Goal: Browse casually: Explore the website without a specific task or goal

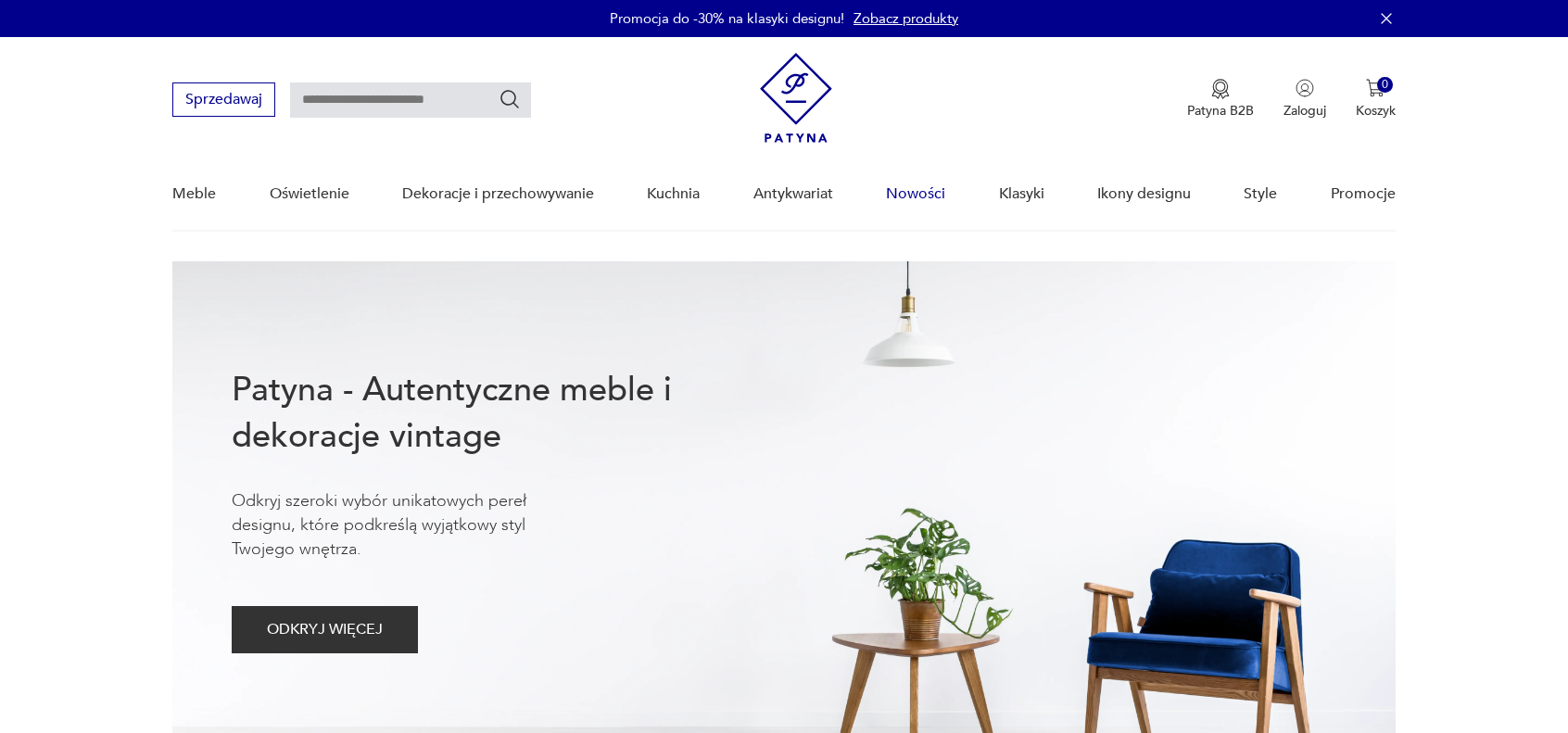
click at [905, 185] on link "Nowości" at bounding box center [916, 195] width 60 height 72
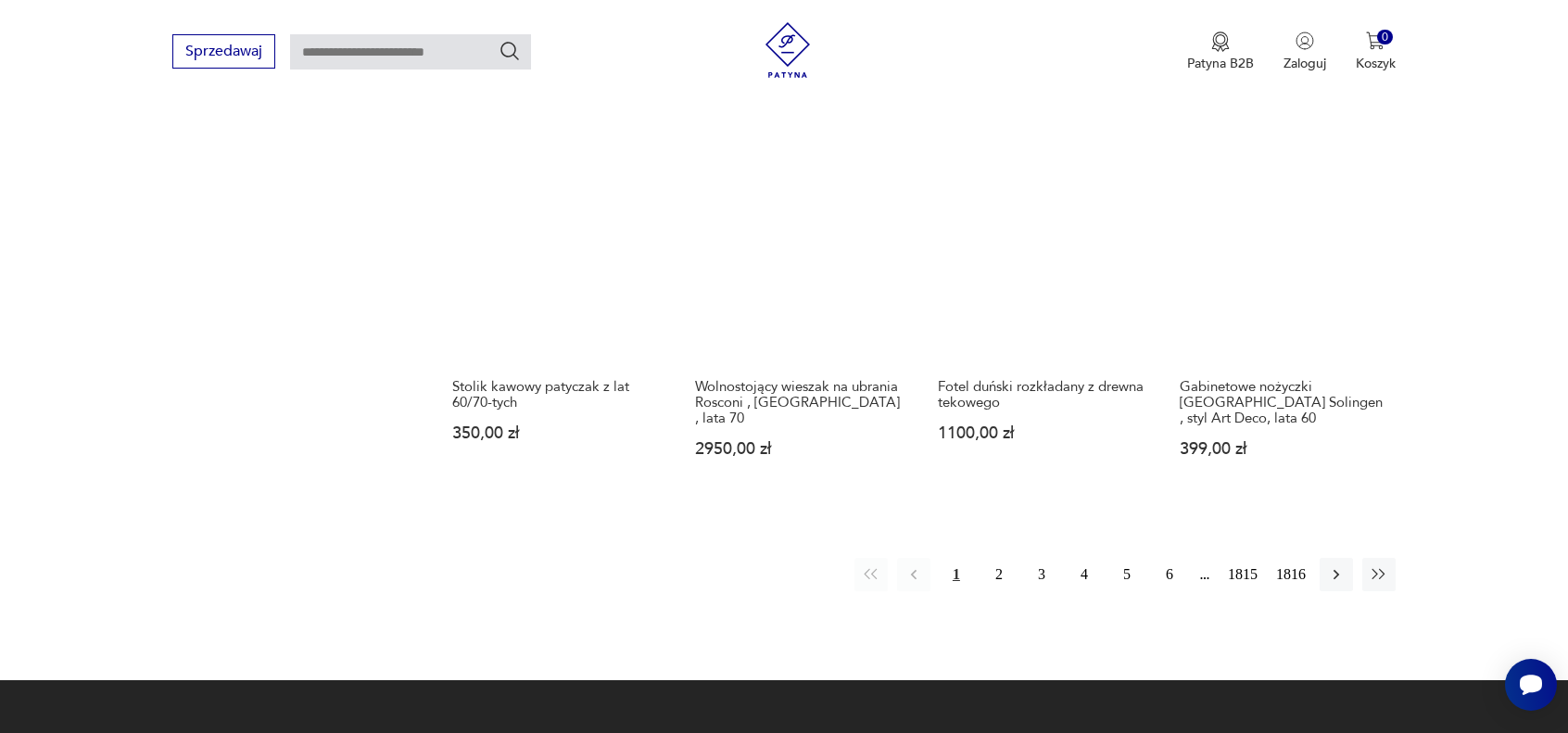
scroll to position [1659, 0]
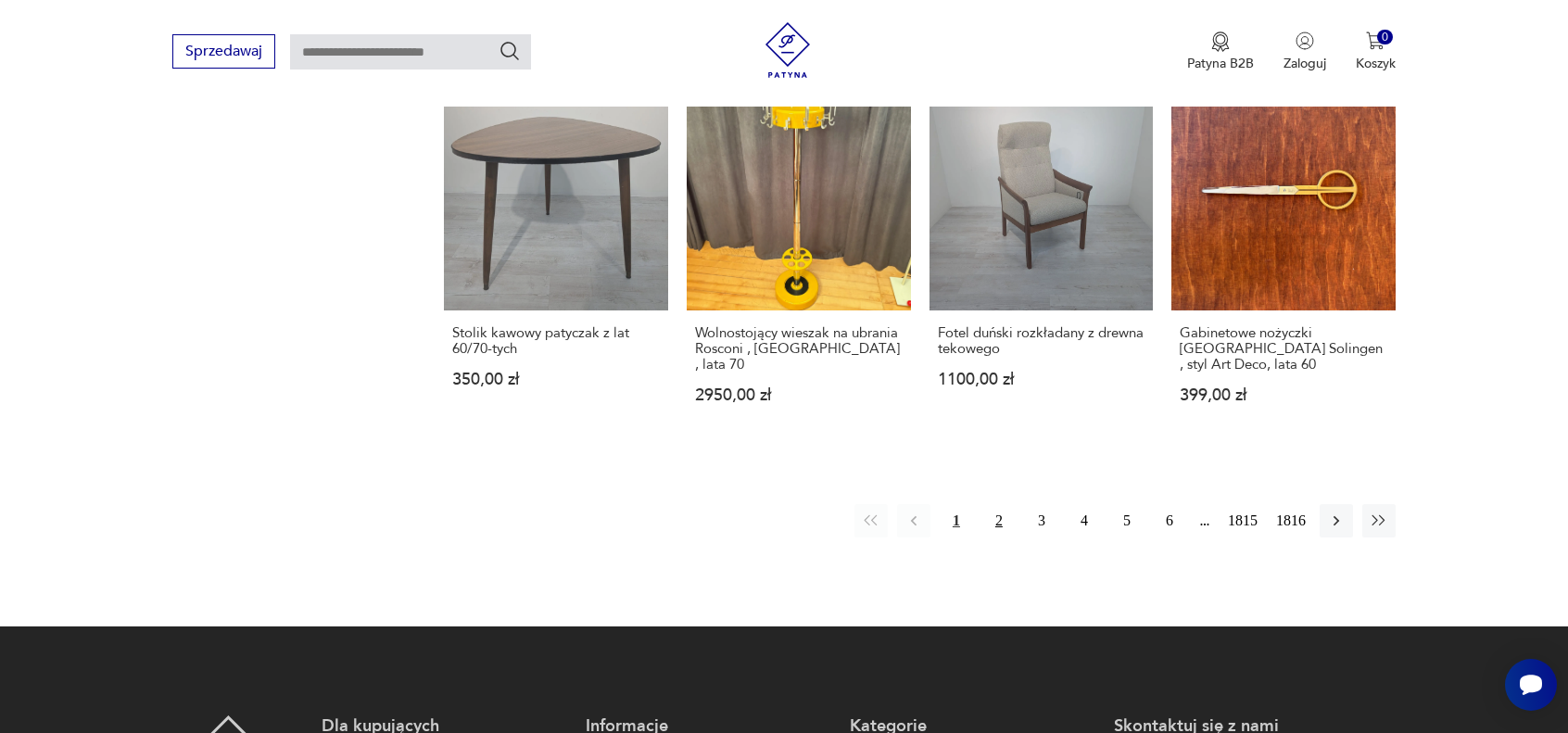
click at [1000, 504] on button "2" at bounding box center [1000, 520] width 34 height 34
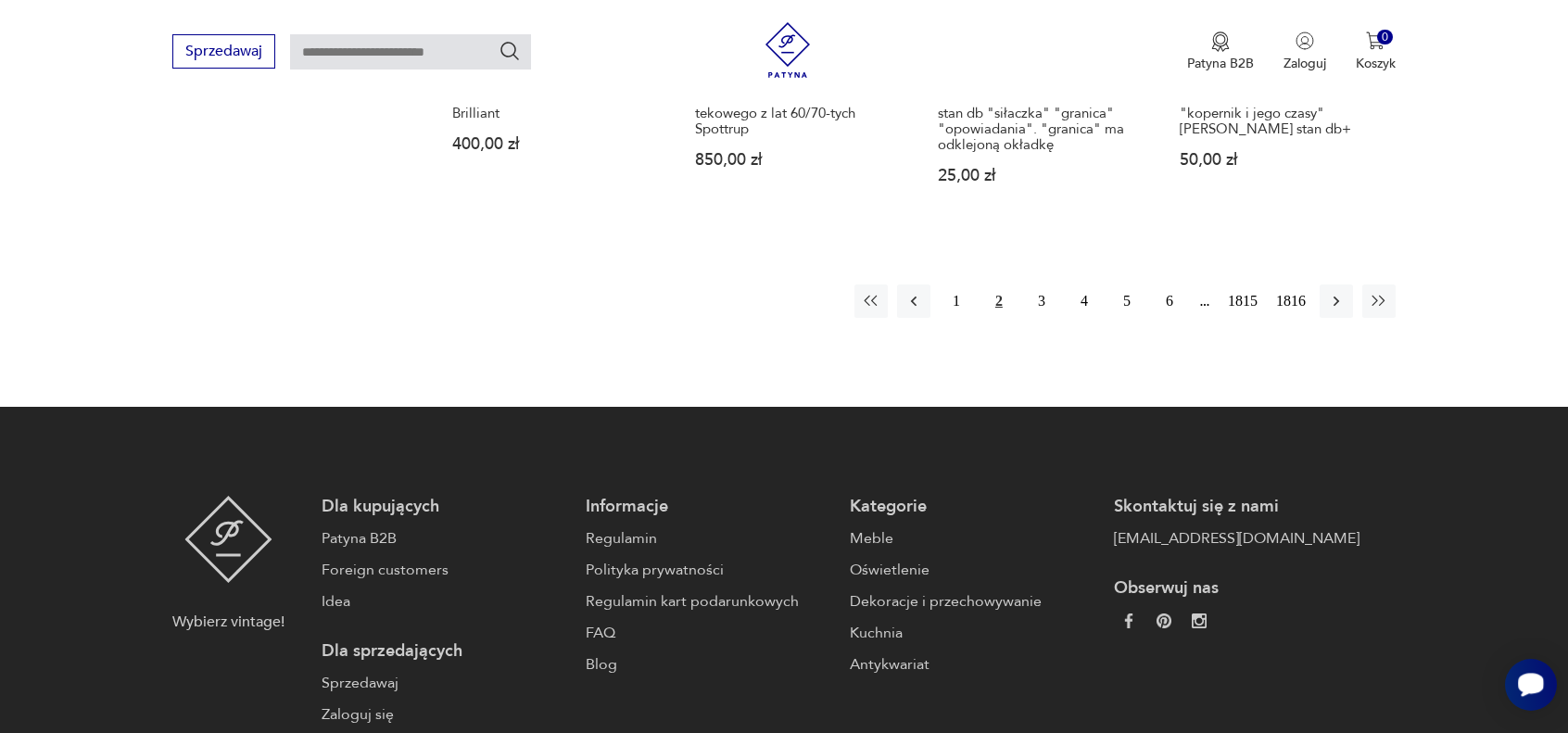
scroll to position [1907, 0]
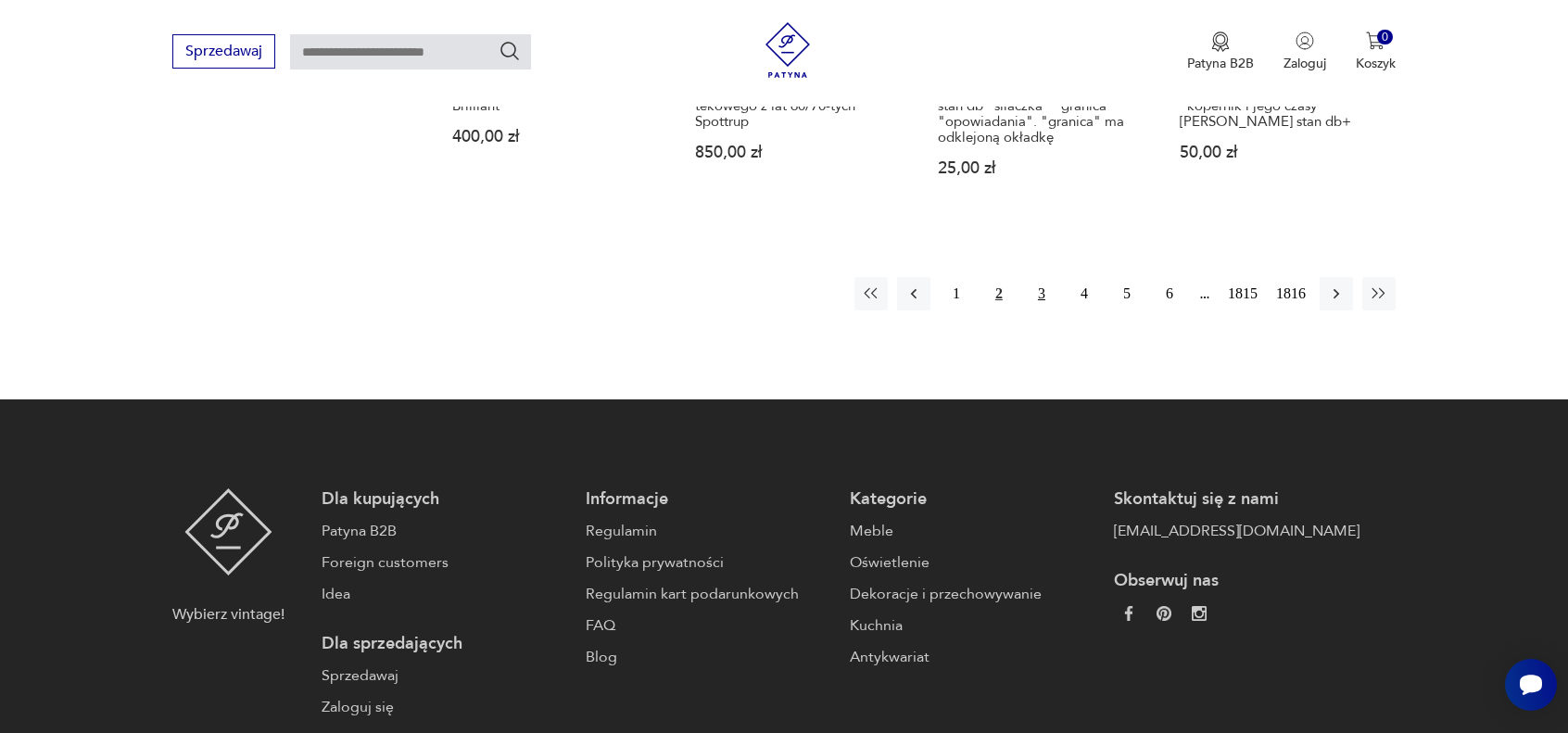
click at [1040, 277] on button "3" at bounding box center [1042, 294] width 34 height 34
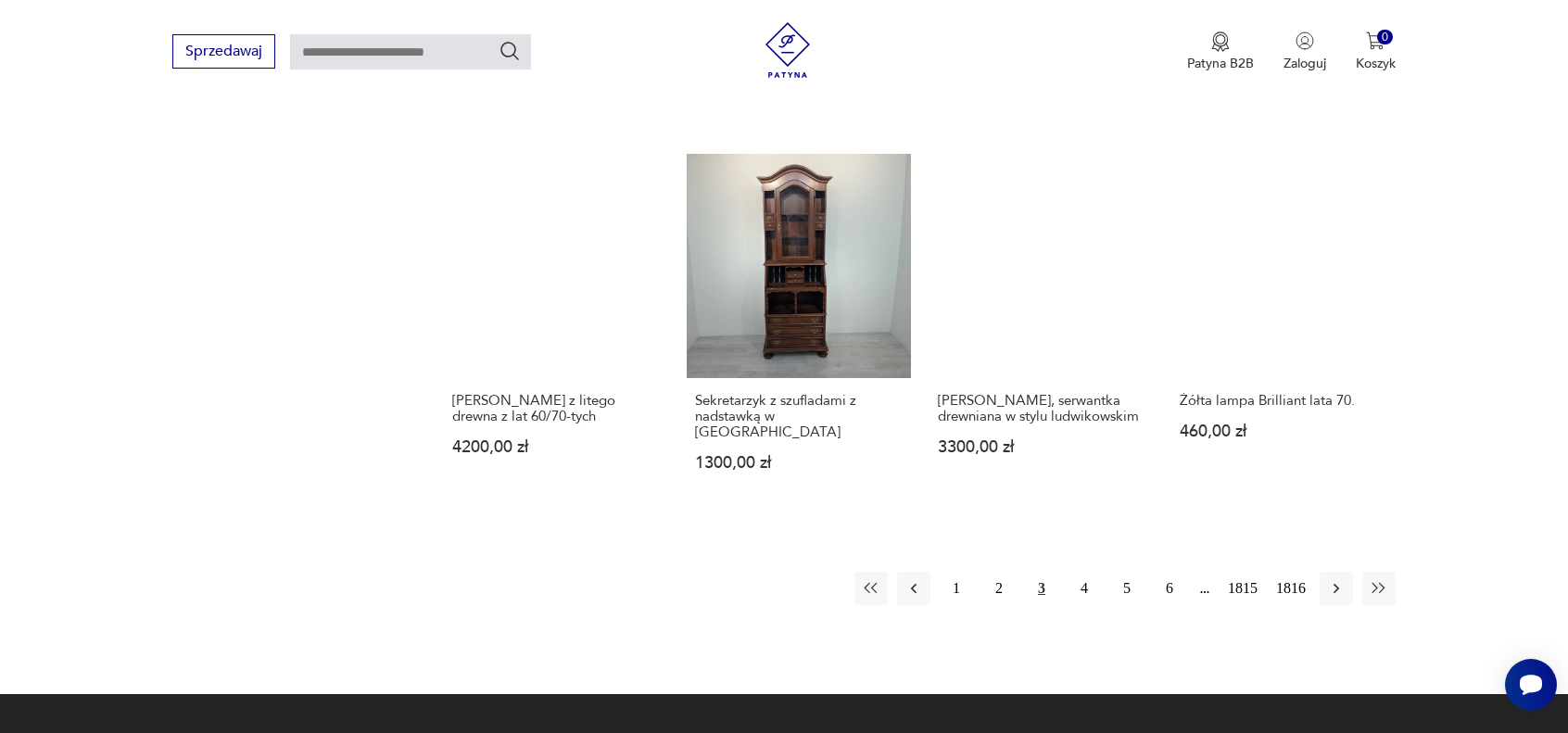
scroll to position [1629, 0]
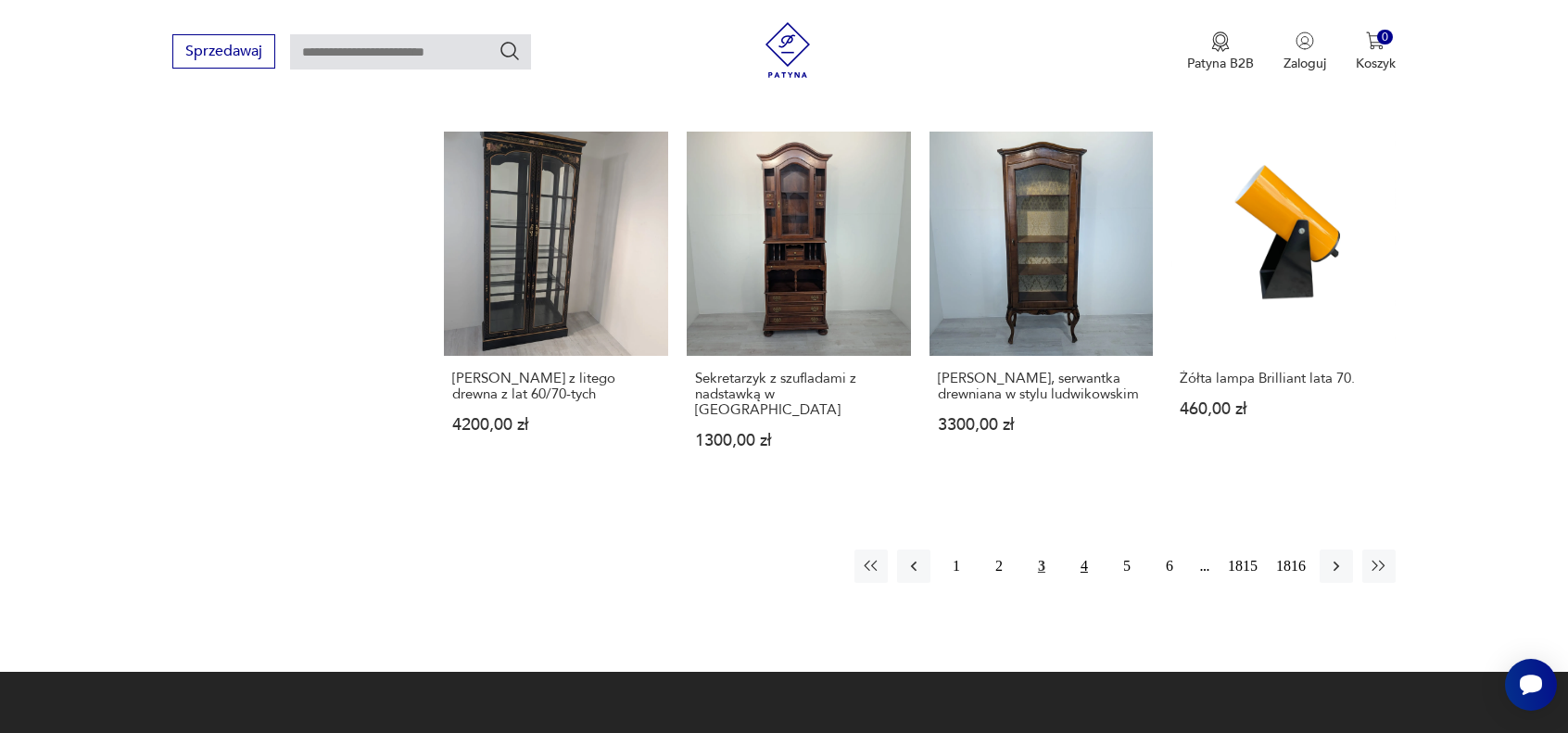
click at [1084, 549] on button "4" at bounding box center [1085, 566] width 34 height 34
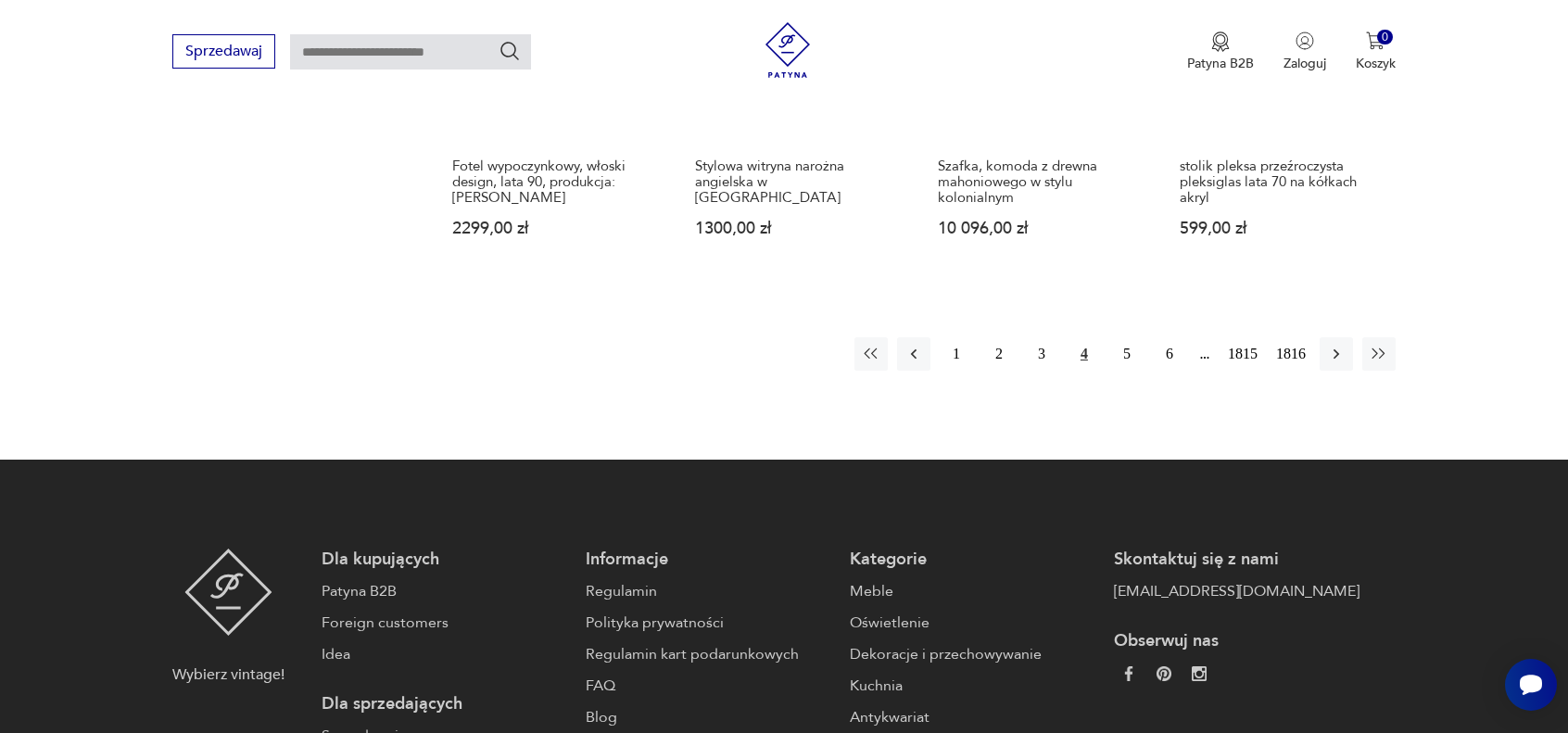
scroll to position [1907, 0]
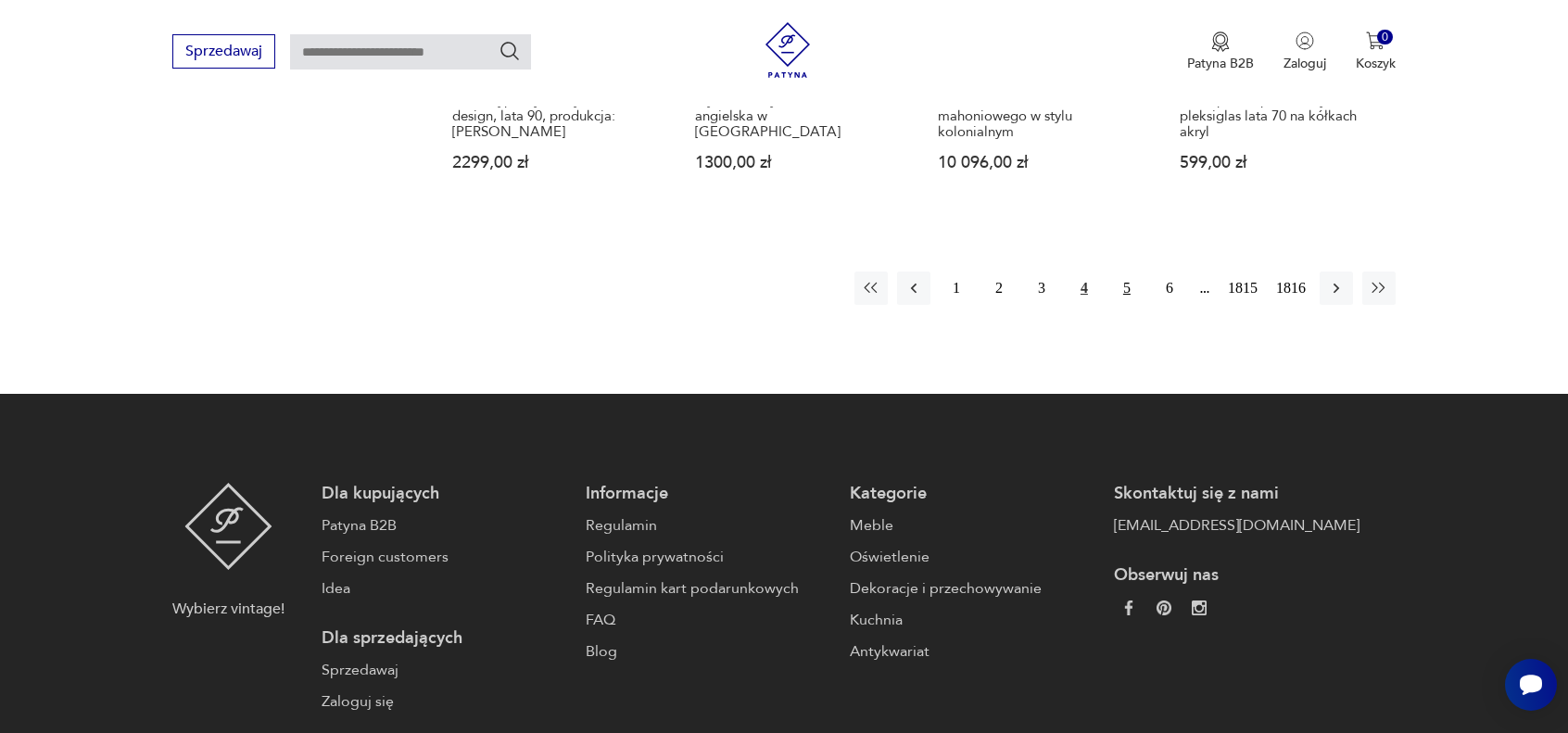
click at [1128, 271] on button "5" at bounding box center [1128, 288] width 34 height 34
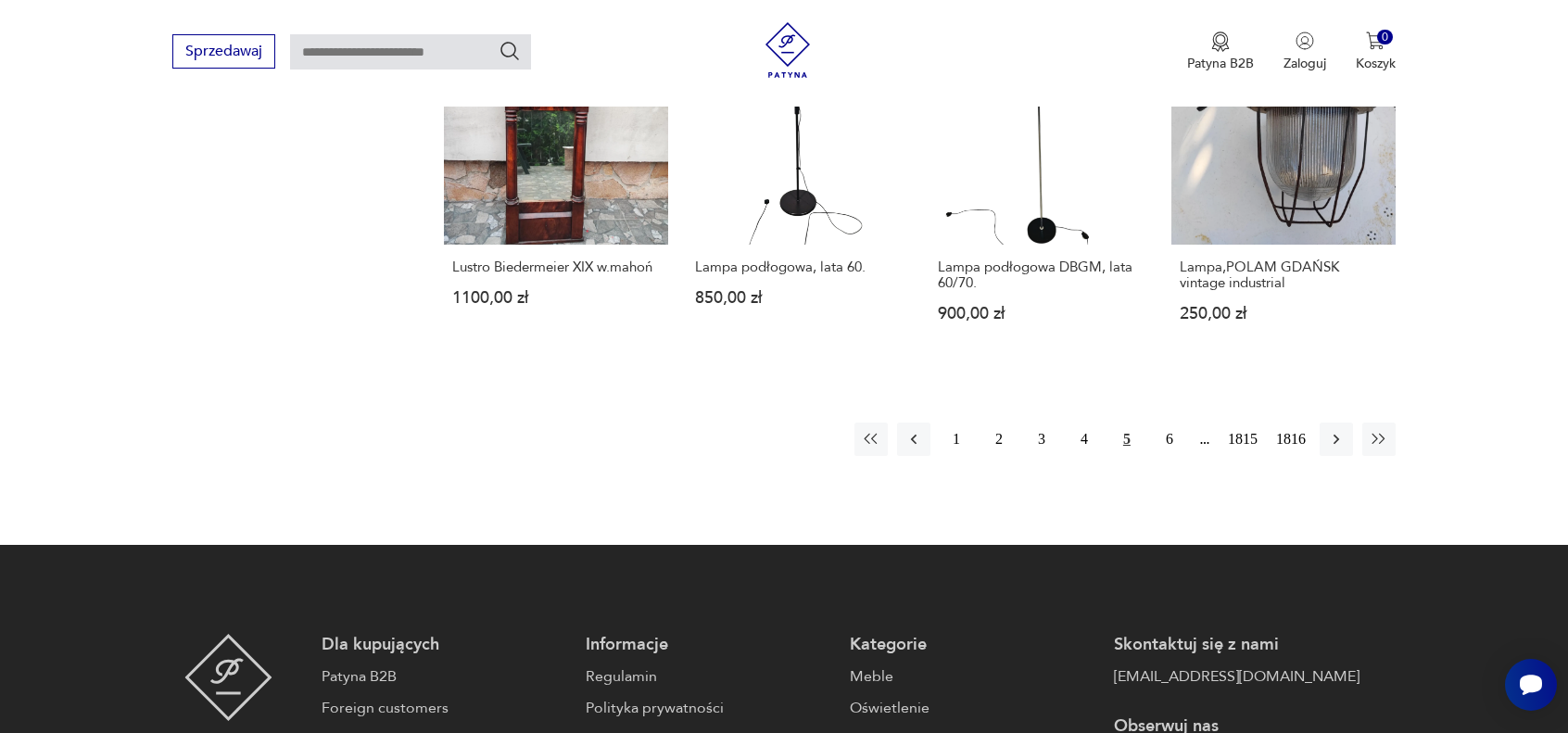
scroll to position [1814, 0]
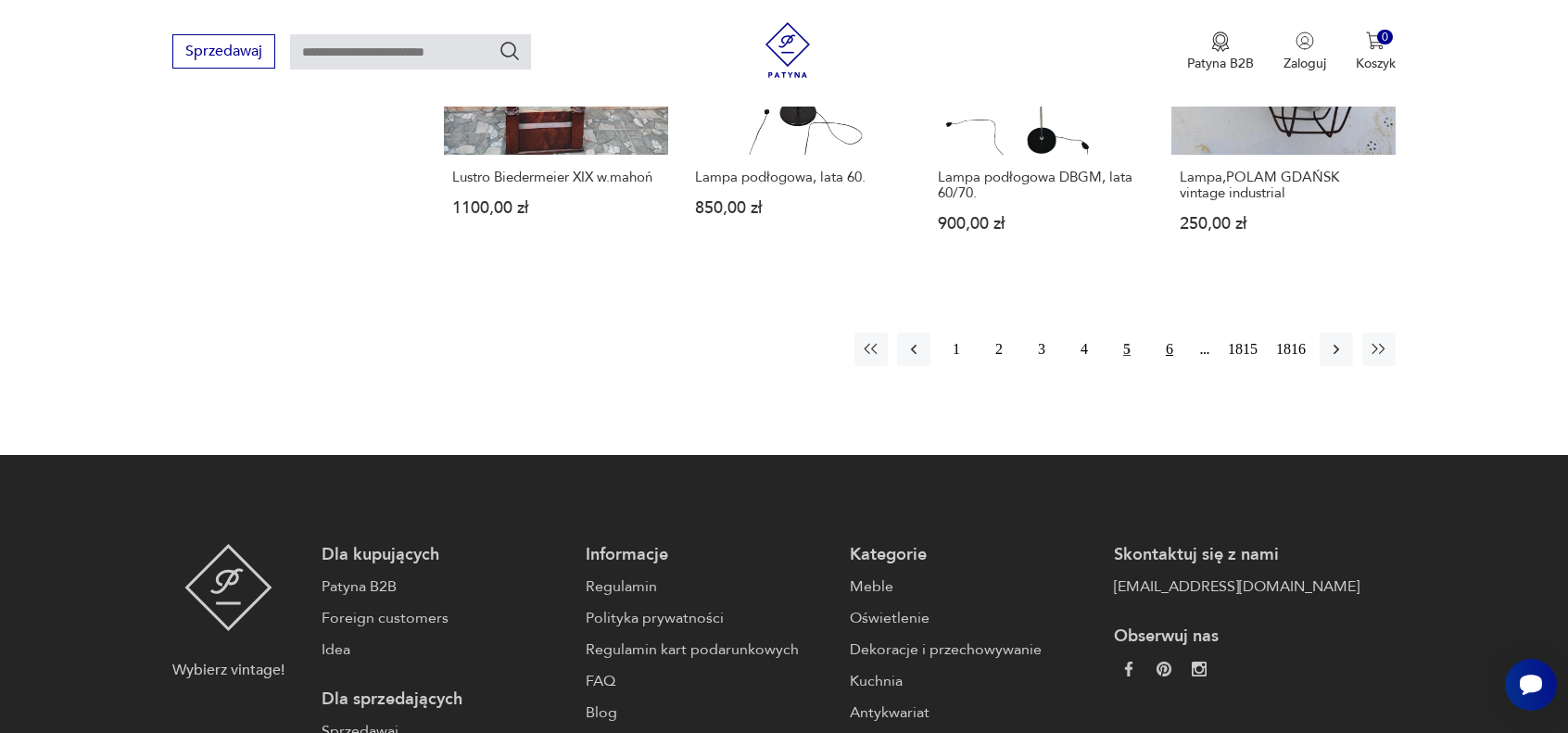
click at [1170, 334] on button "6" at bounding box center [1170, 350] width 34 height 34
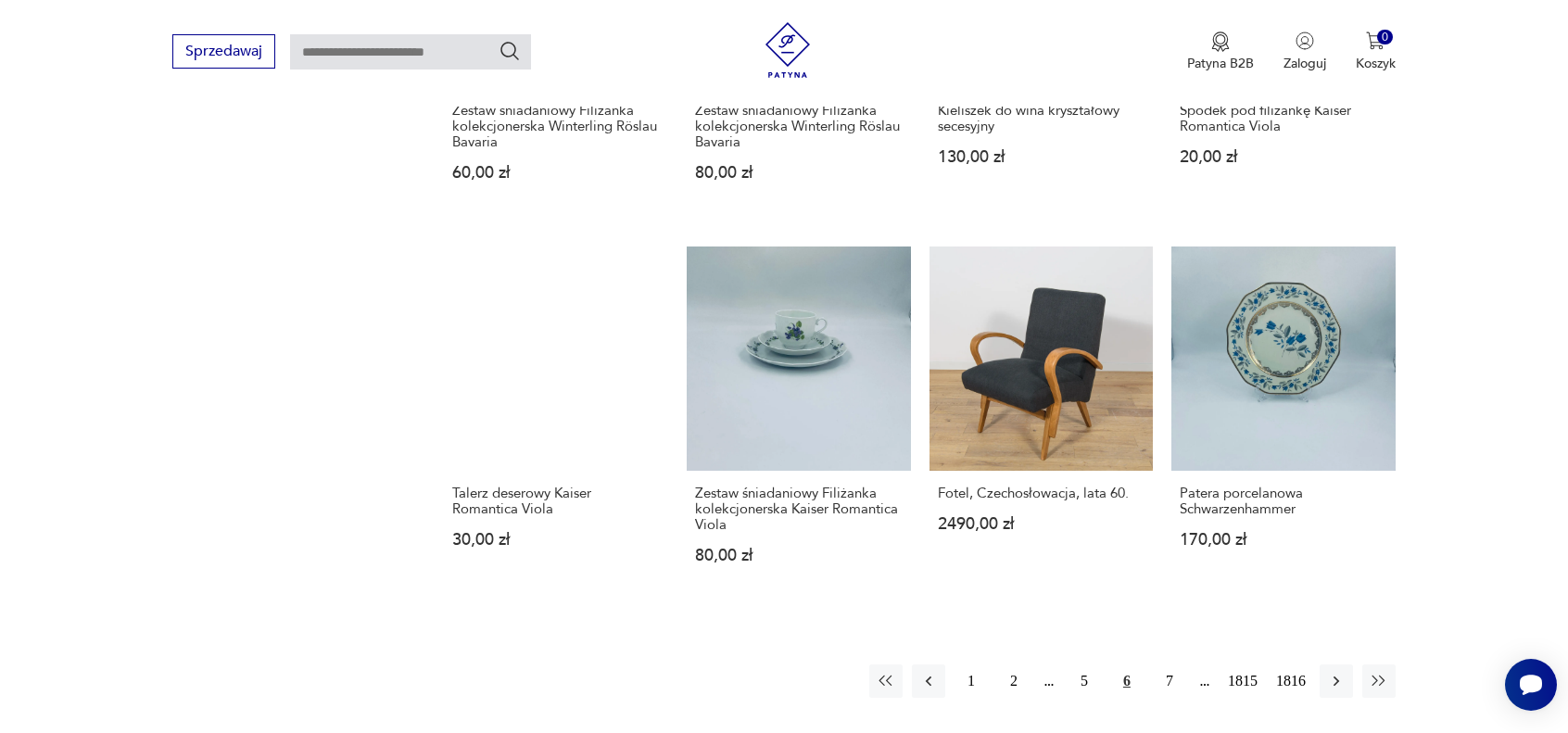
scroll to position [1629, 0]
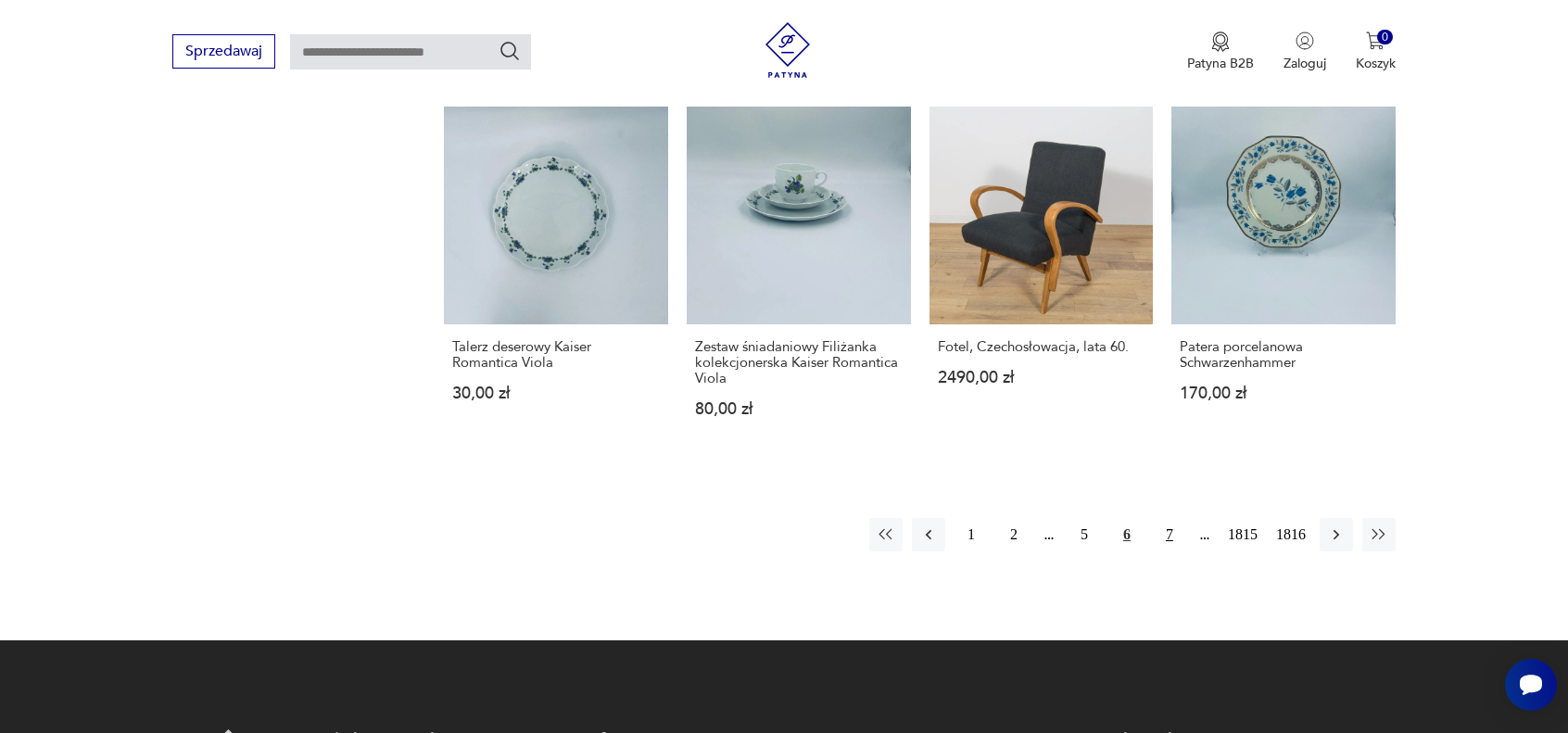
click at [1166, 517] on button "7" at bounding box center [1170, 534] width 34 height 34
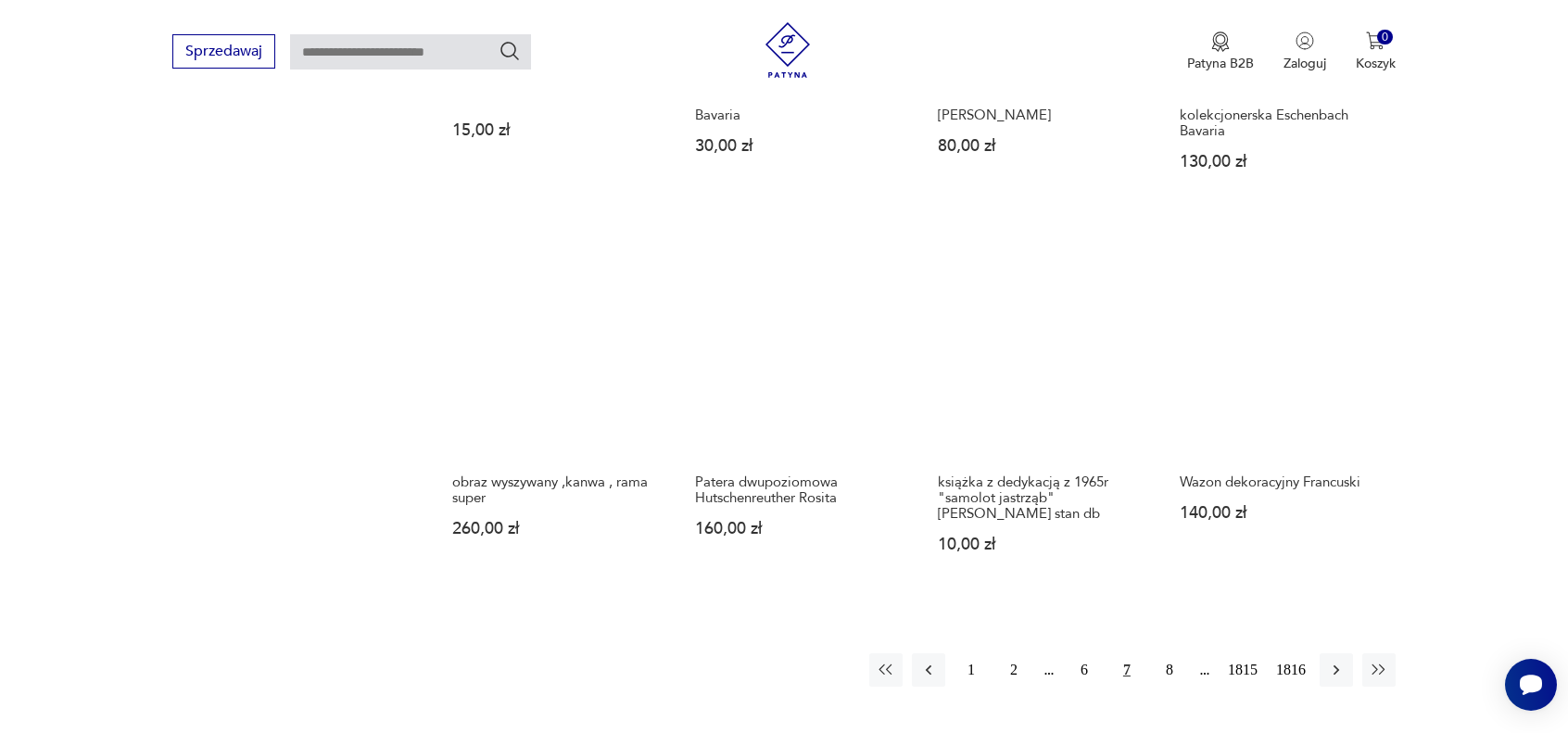
scroll to position [1537, 0]
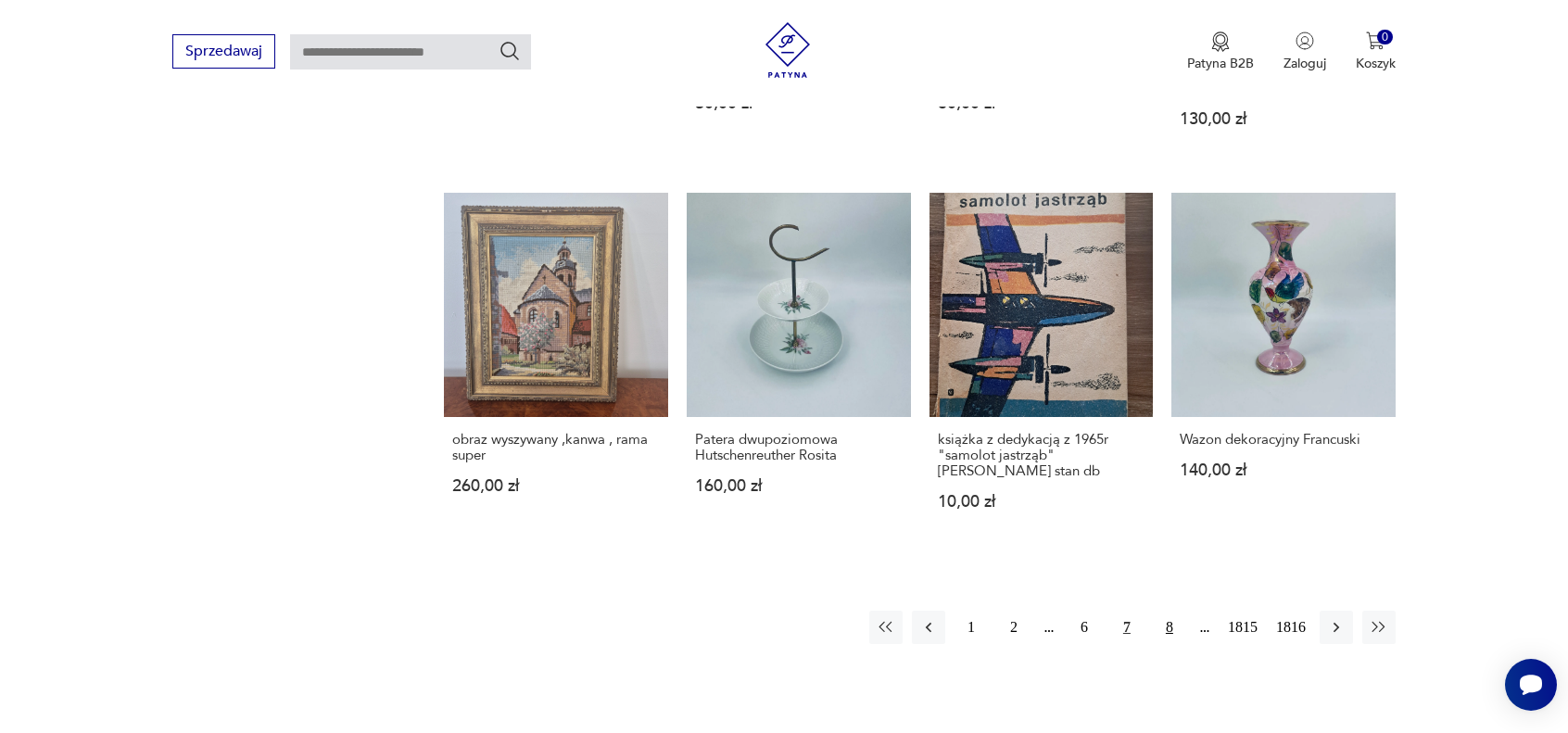
click at [1175, 626] on button "8" at bounding box center [1170, 628] width 34 height 34
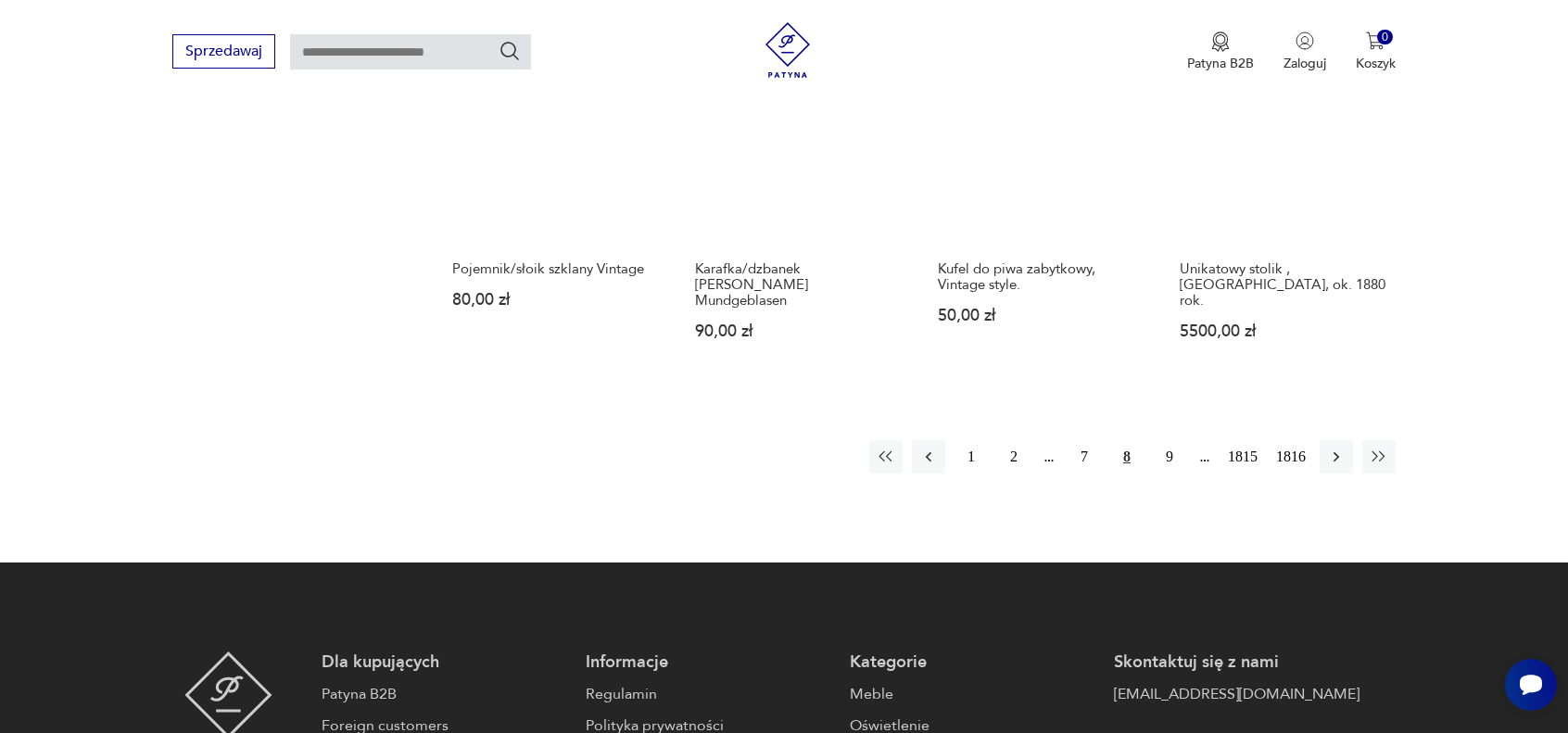
scroll to position [1721, 0]
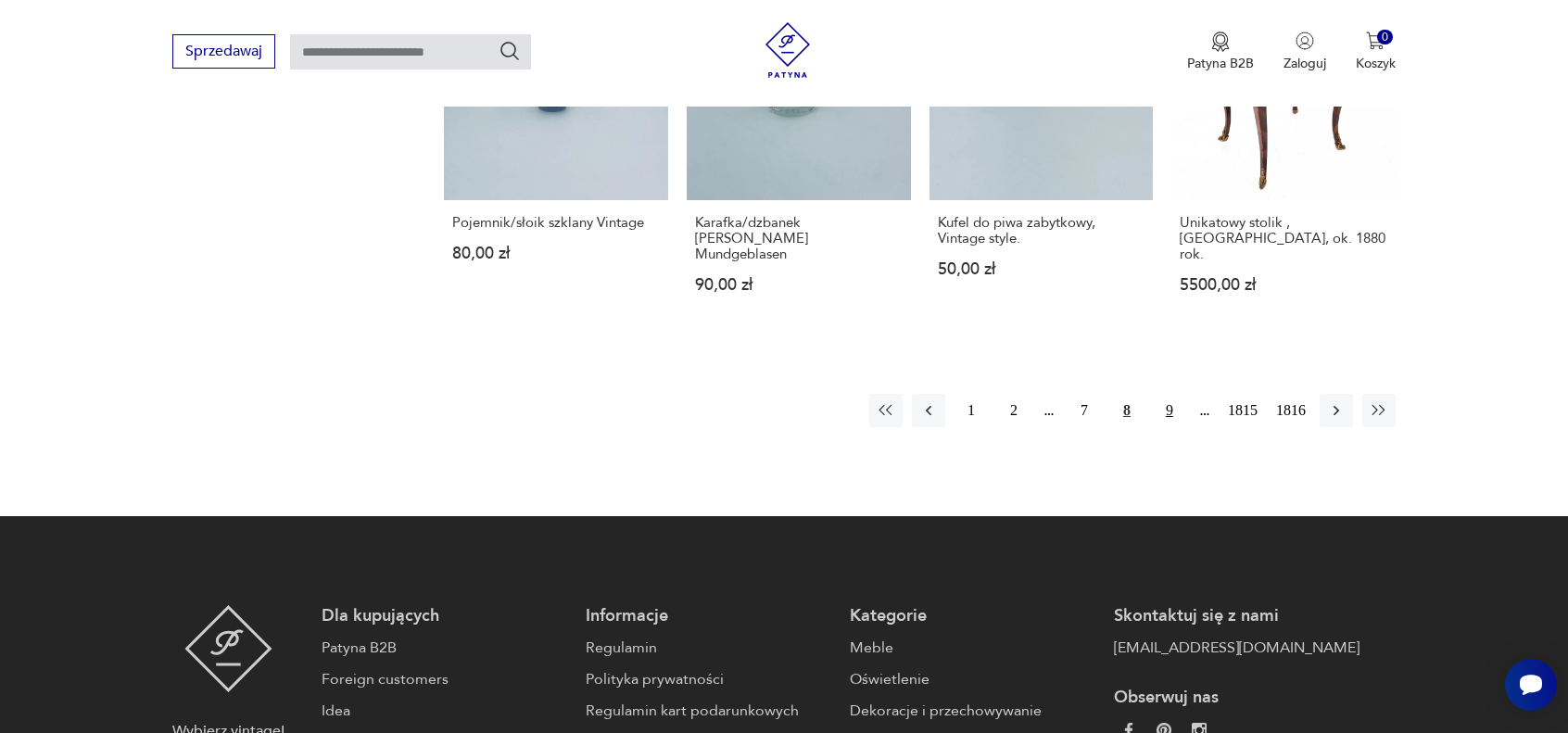
click at [1166, 393] on button "9" at bounding box center [1170, 410] width 34 height 34
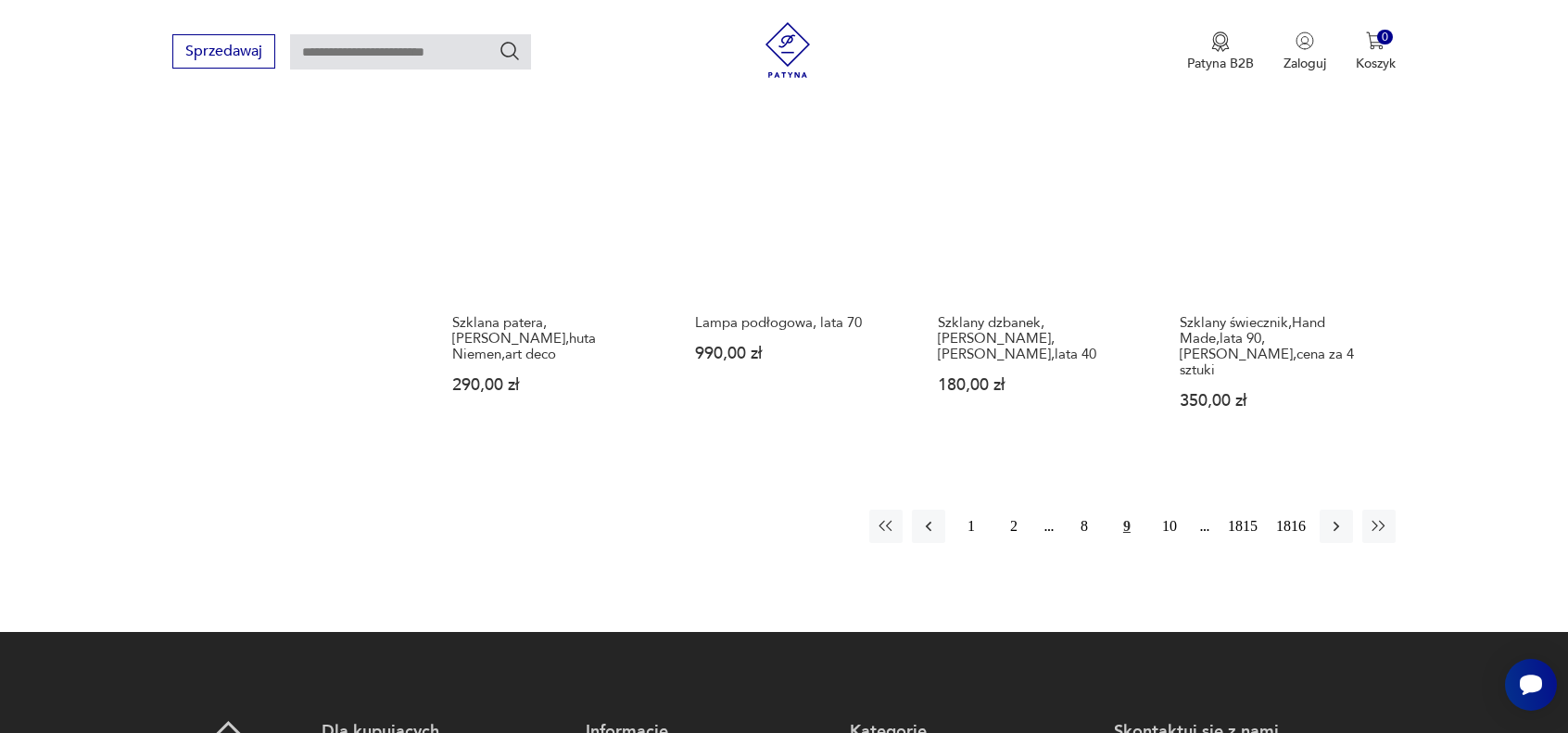
scroll to position [1721, 0]
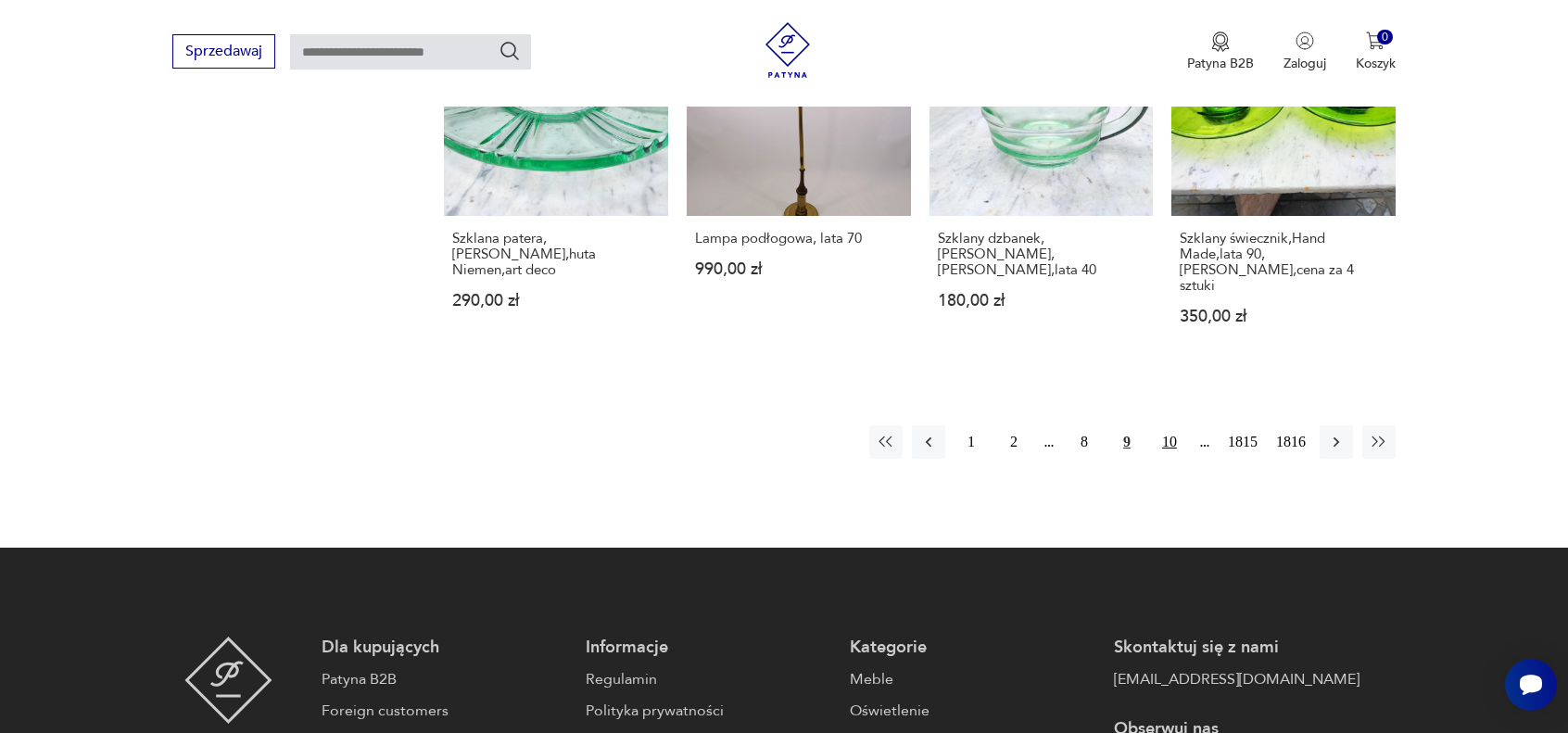
click at [1166, 425] on button "10" at bounding box center [1170, 442] width 34 height 34
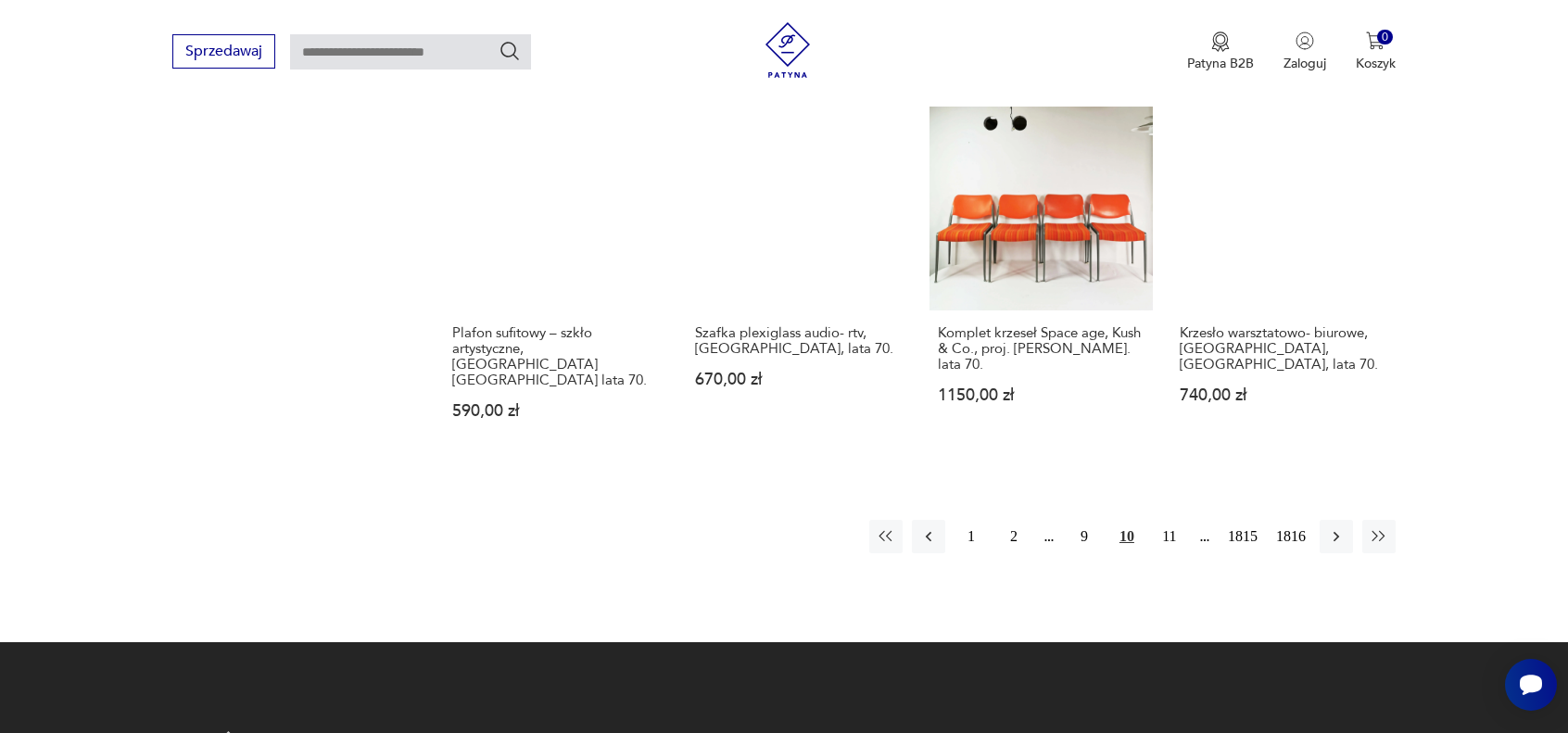
scroll to position [1721, 0]
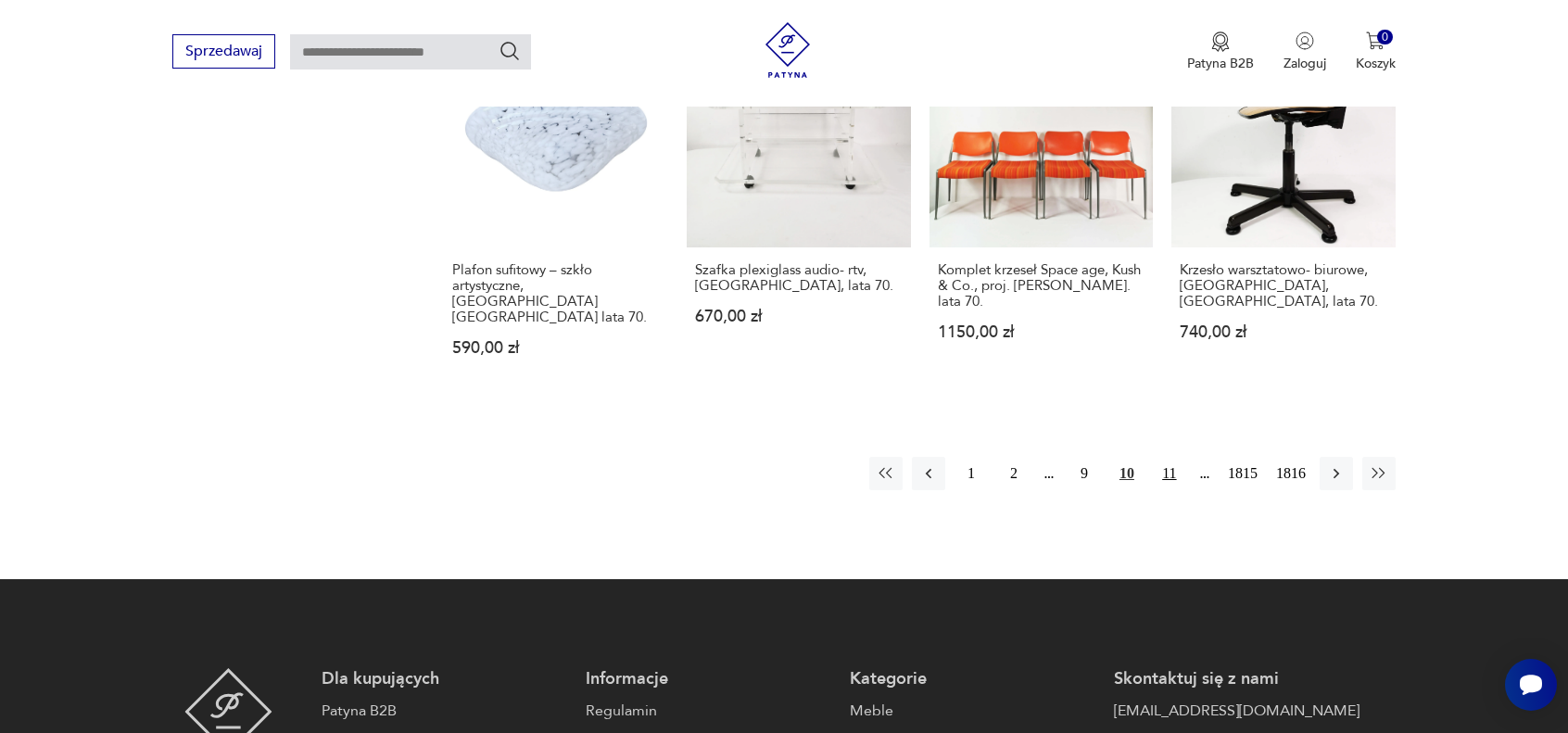
click at [1168, 457] on button "11" at bounding box center [1170, 474] width 34 height 34
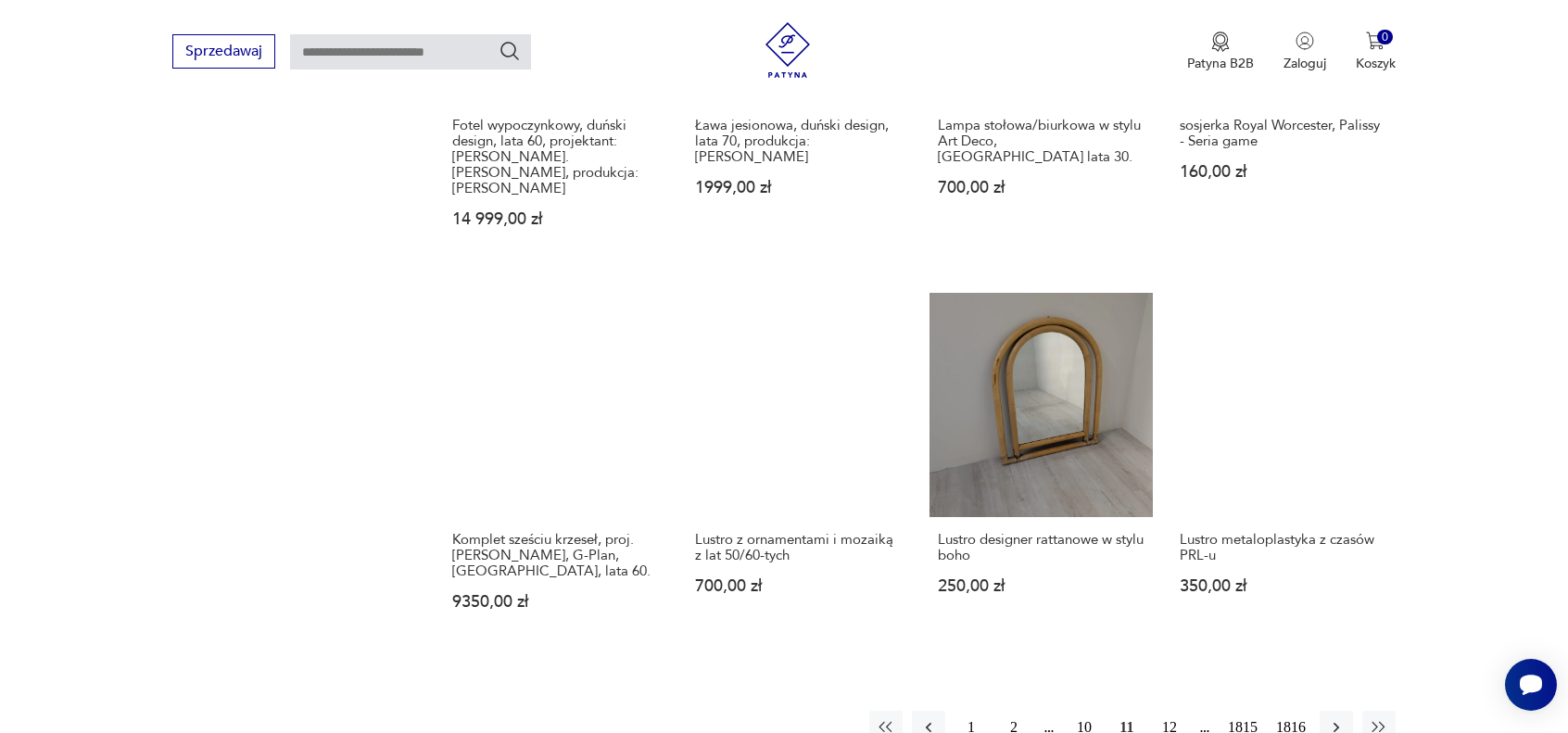
scroll to position [1537, 0]
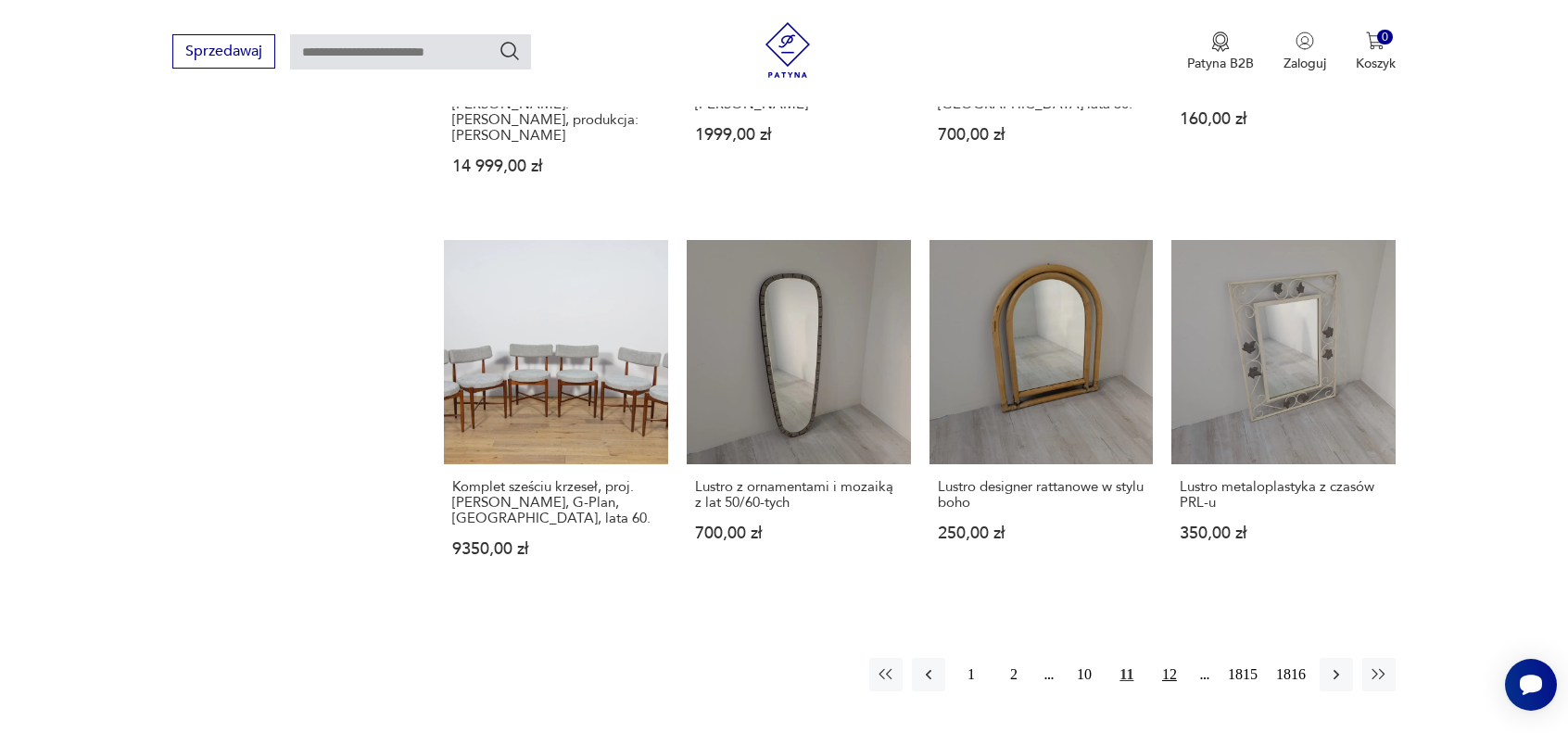
click at [1176, 658] on button "12" at bounding box center [1170, 674] width 34 height 34
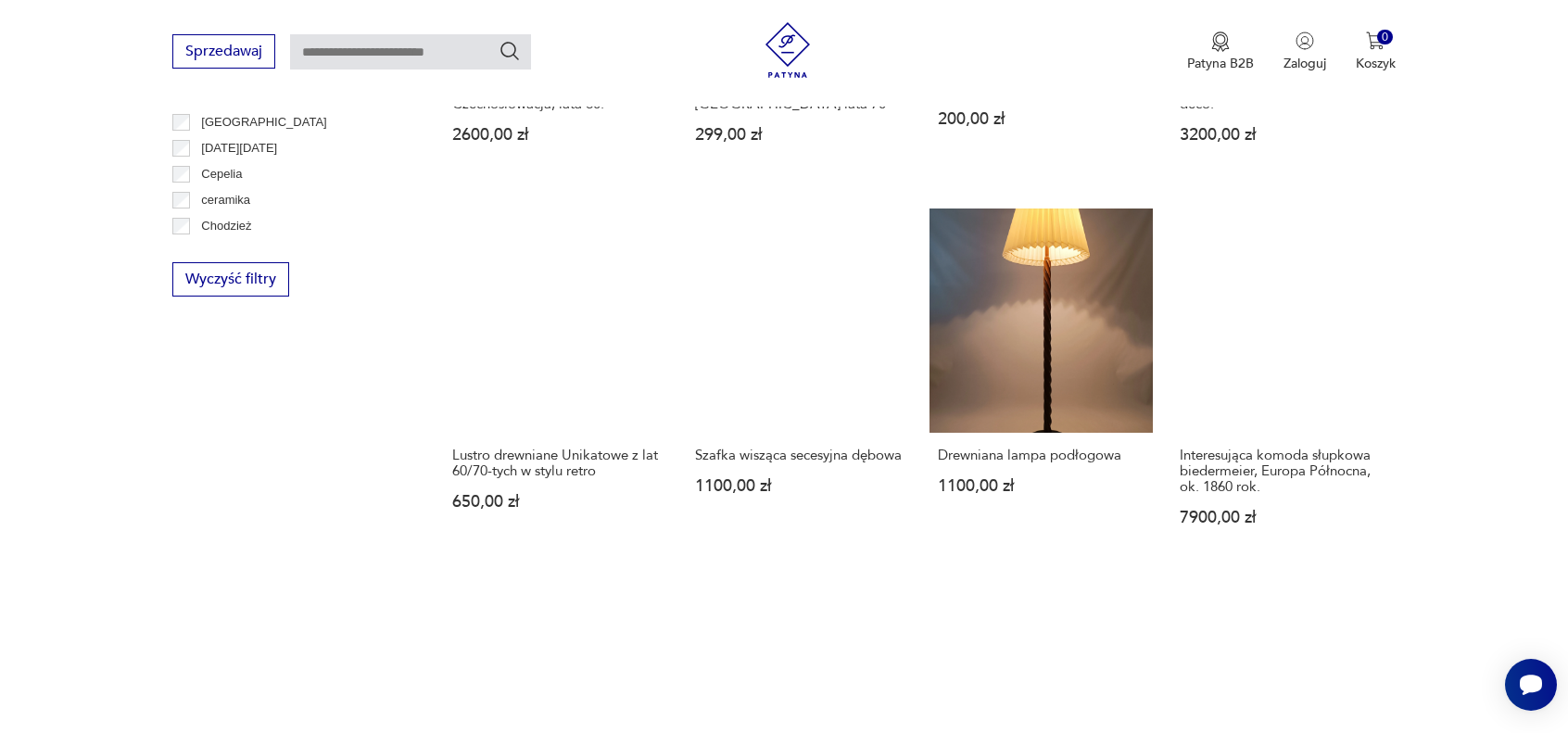
scroll to position [1073, 0]
